Goal: Task Accomplishment & Management: Complete application form

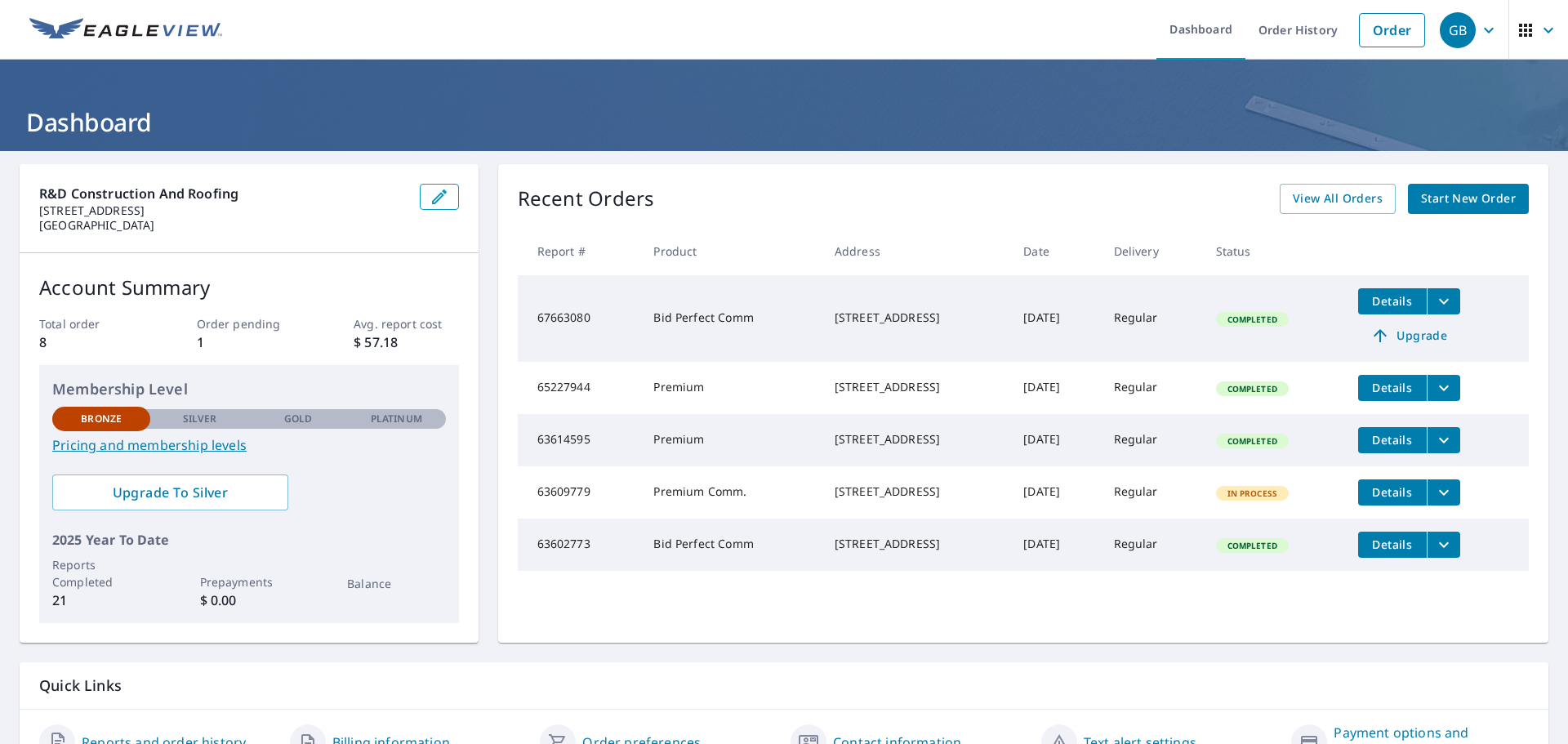
click at [1424, 207] on span "Start New Order" at bounding box center [1468, 198] width 95 height 21
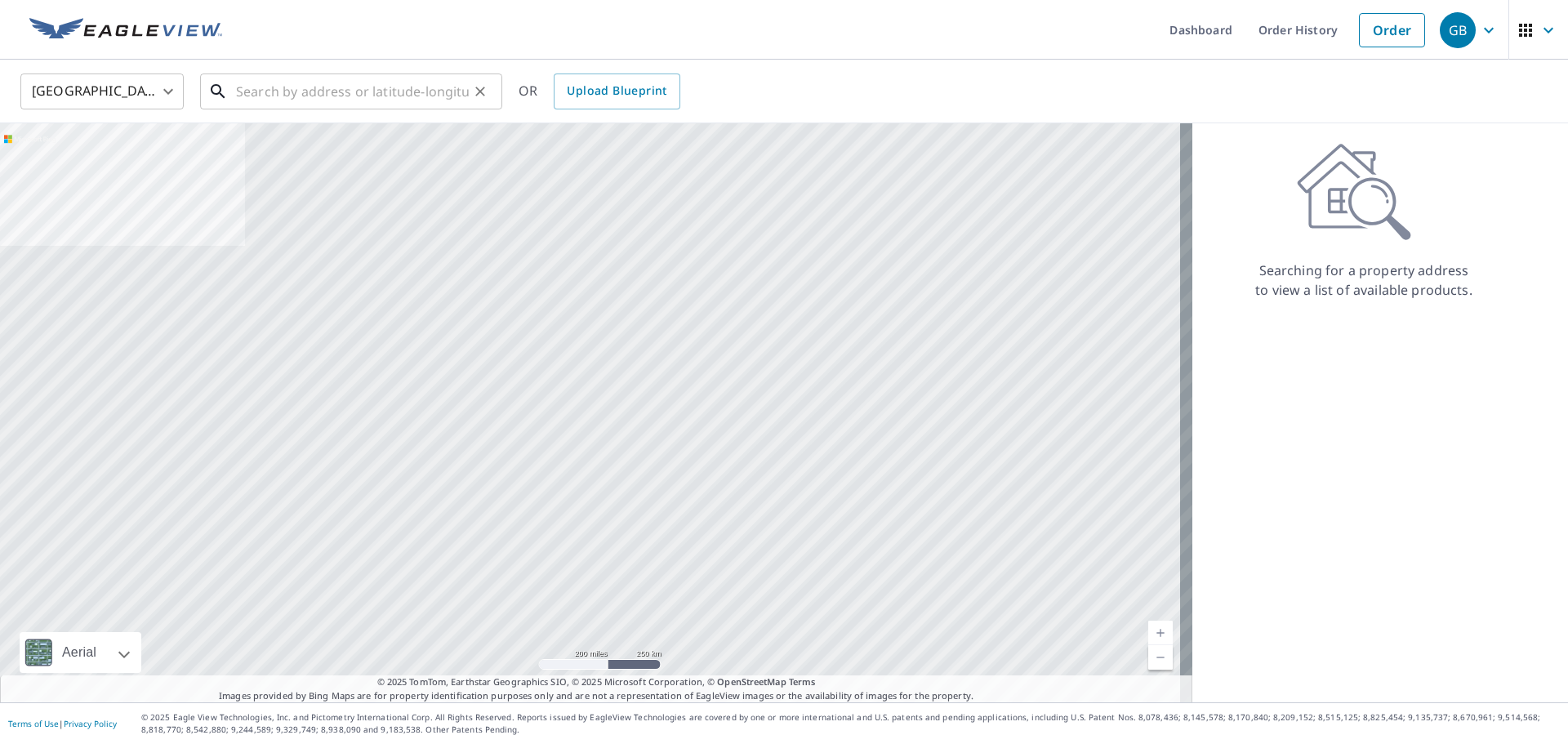
click at [247, 87] on input "text" at bounding box center [352, 92] width 233 height 45
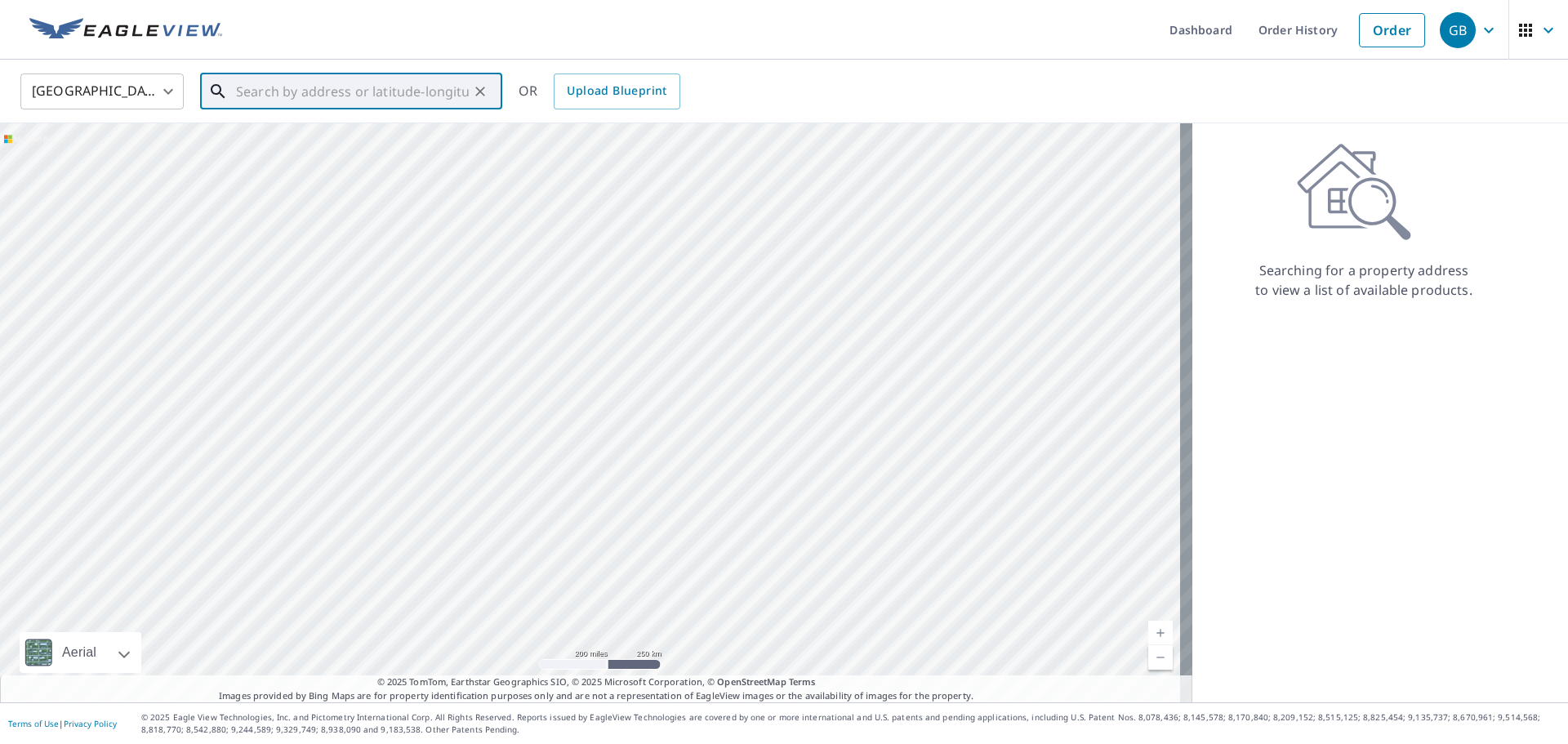
paste input "[STREET_ADDRESS]"
click at [286, 145] on span "[STREET_ADDRESS]" at bounding box center [361, 139] width 256 height 20
type input "[STREET_ADDRESS]"
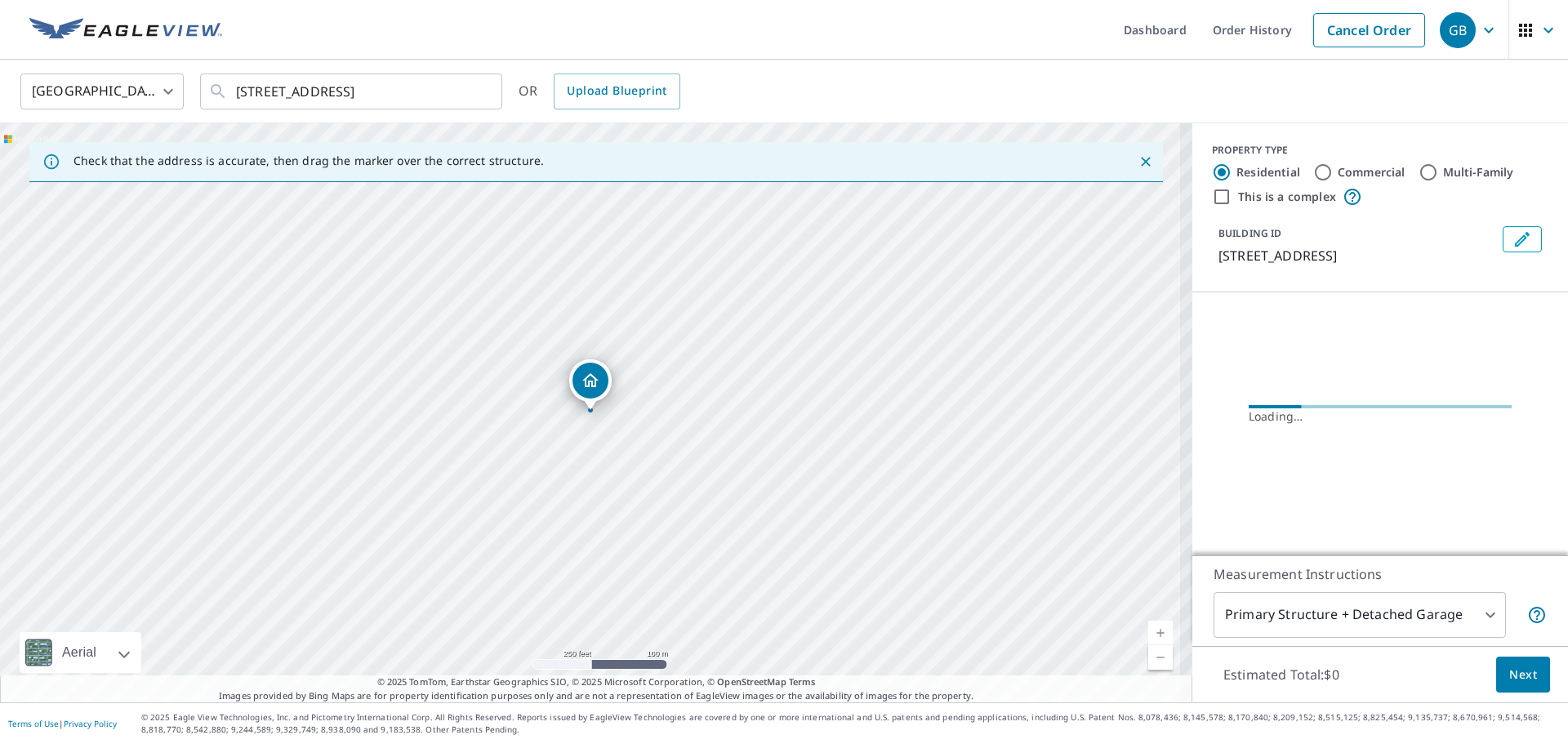
scroll to position [0, 0]
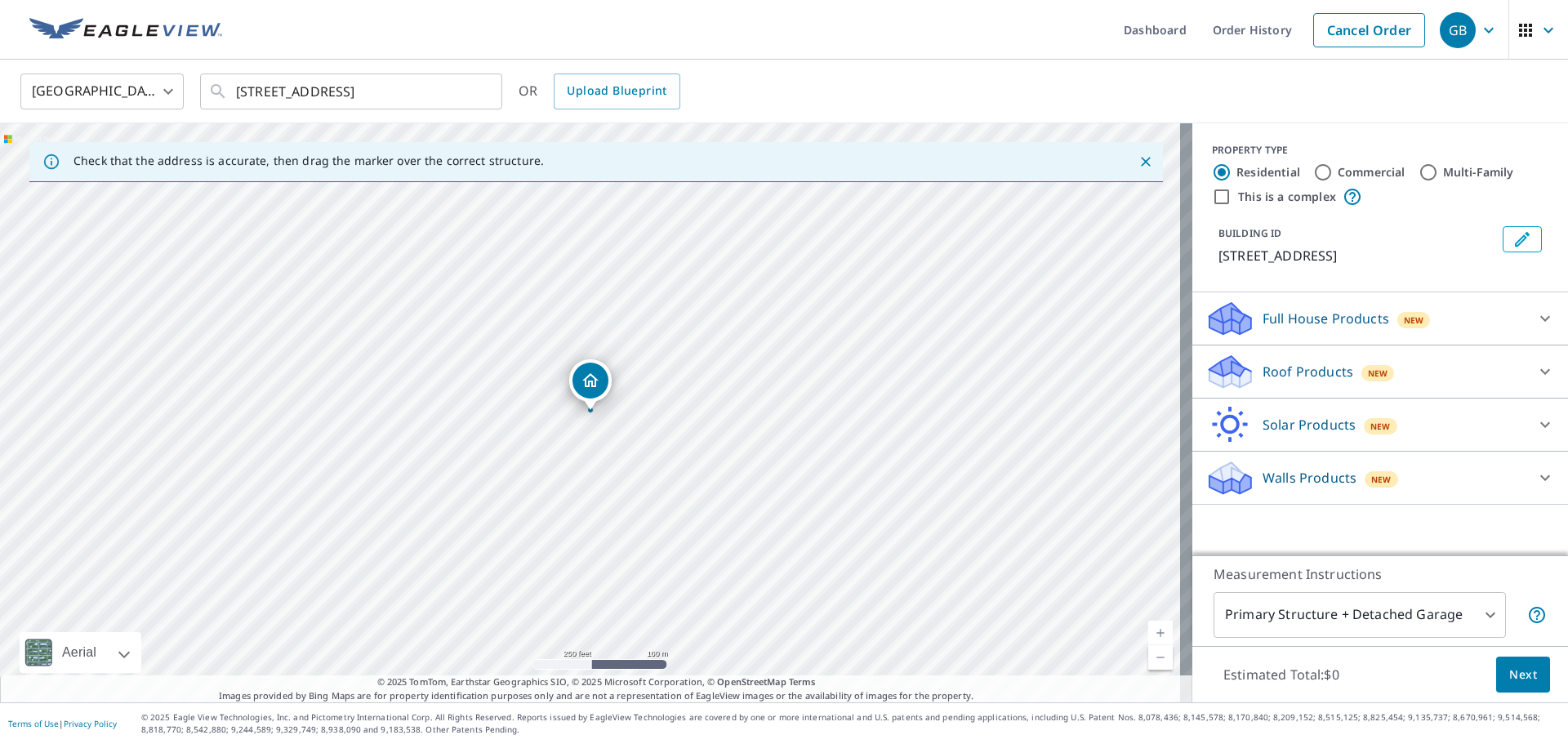
click at [586, 382] on icon "Dropped pin, building 1, Residential property, 7760 SW 146th Rd Miami, FL 33183" at bounding box center [591, 380] width 16 height 14
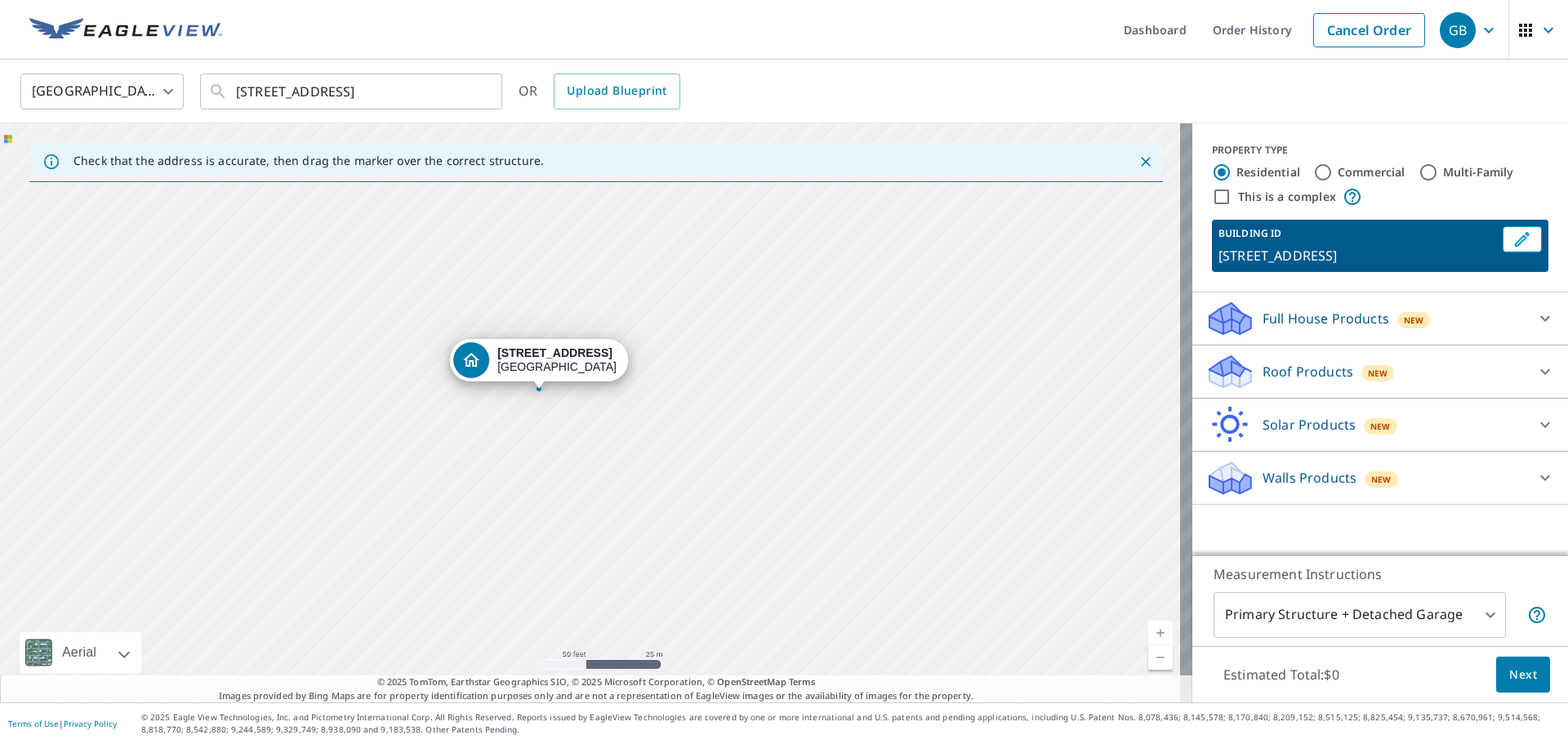
drag, startPoint x: 553, startPoint y: 327, endPoint x: 530, endPoint y: 285, distance: 47.9
click at [533, 282] on div "[STREET_ADDRESS]" at bounding box center [596, 412] width 1193 height 579
